Goal: Check status: Check status

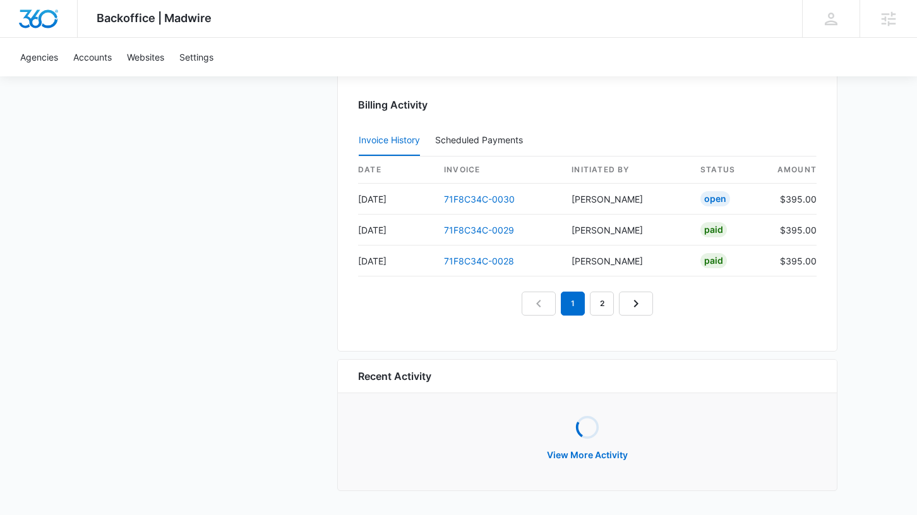
scroll to position [1254, 0]
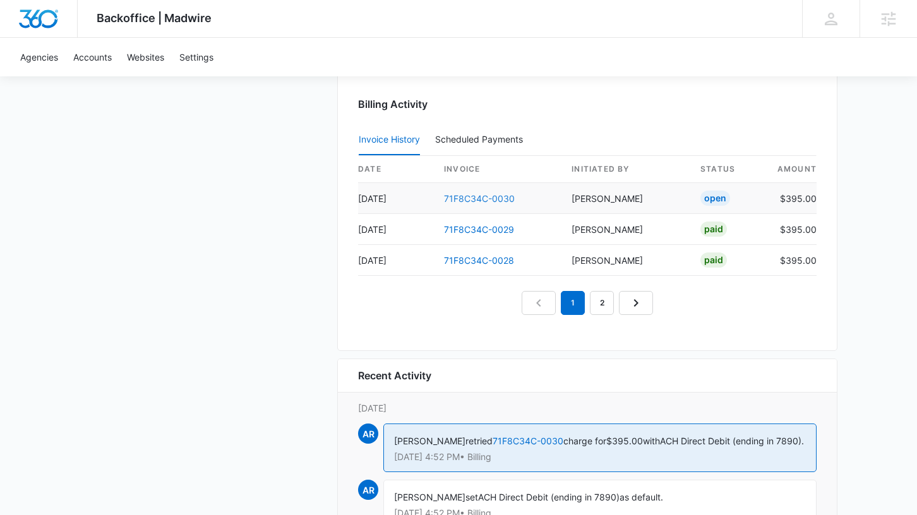
click at [479, 202] on link "71F8C34C-0030" at bounding box center [479, 198] width 71 height 11
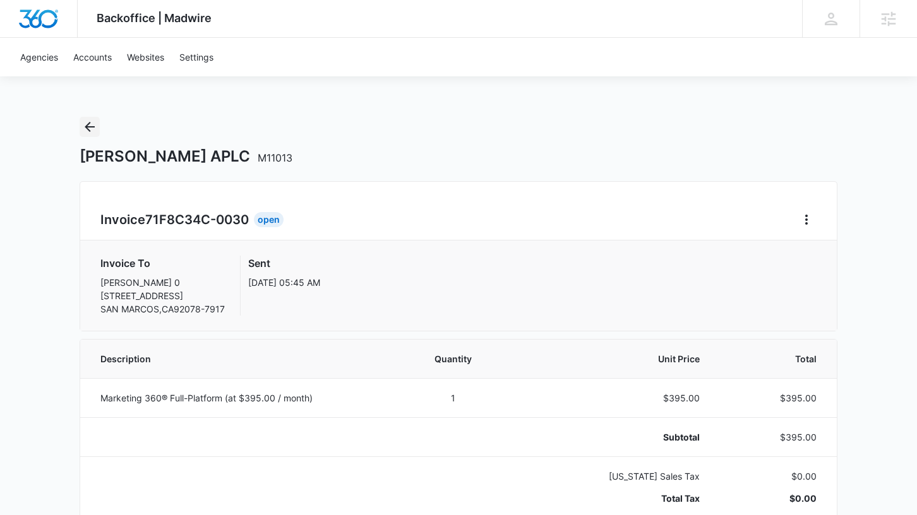
click at [85, 126] on icon "Back" at bounding box center [90, 127] width 10 height 10
